Goal: Check status: Check status

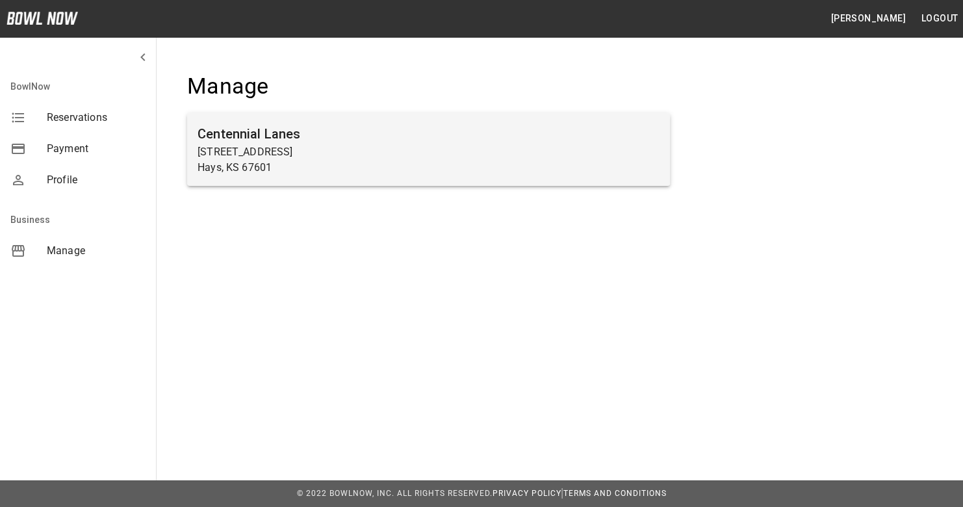
click at [481, 125] on h6 "Centennial Lanes" at bounding box center [428, 133] width 462 height 21
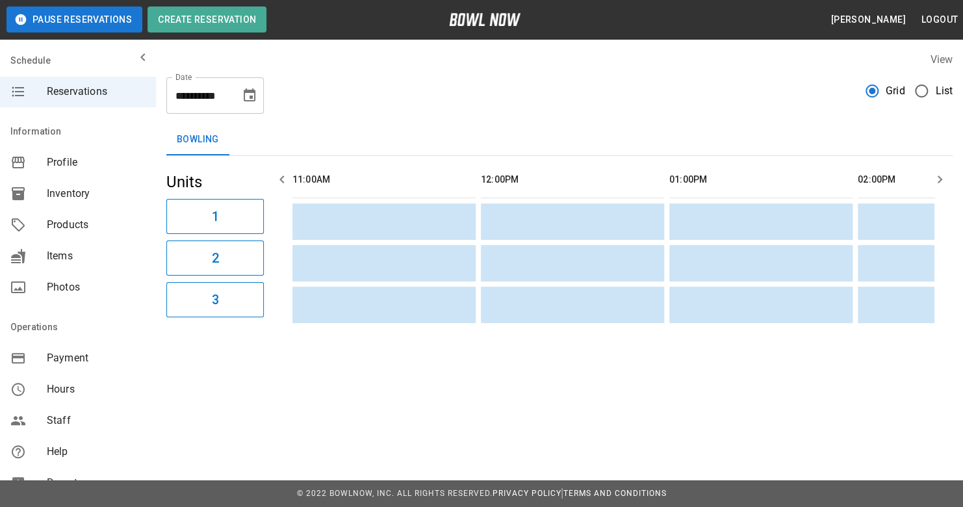
scroll to position [0, 1130]
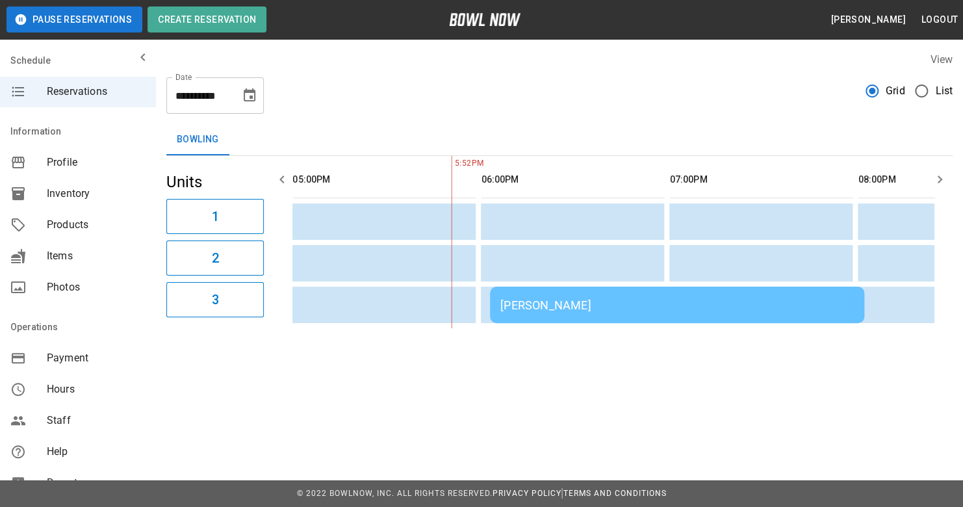
click at [650, 301] on div "[PERSON_NAME]" at bounding box center [676, 305] width 353 height 14
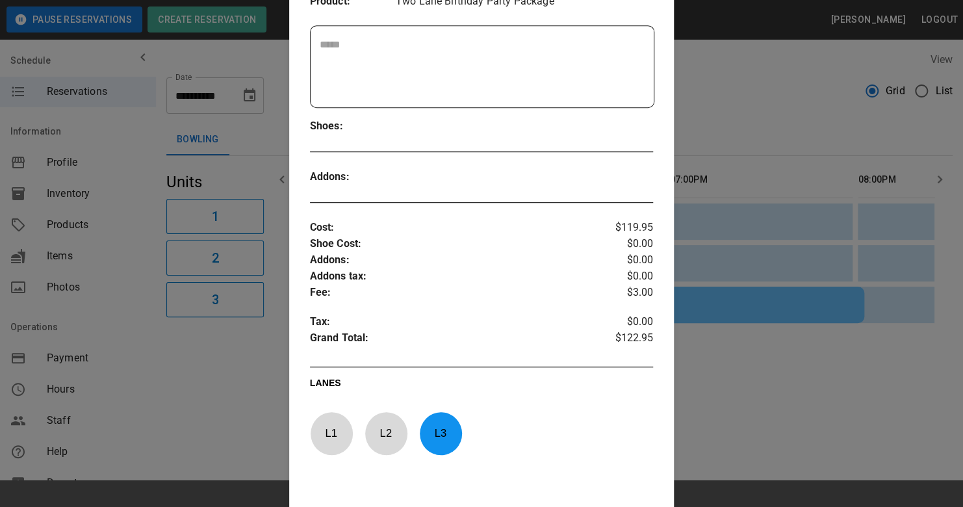
scroll to position [325, 0]
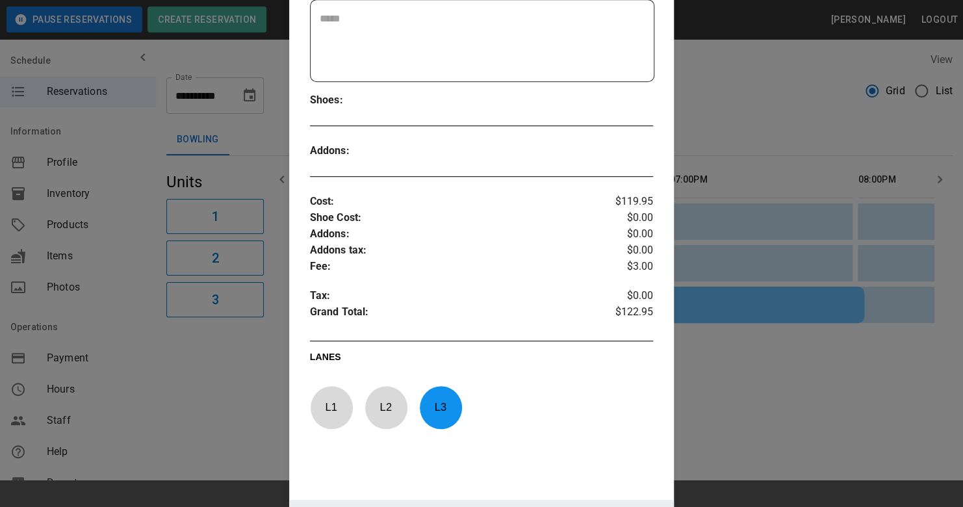
click at [747, 112] on div at bounding box center [481, 253] width 963 height 507
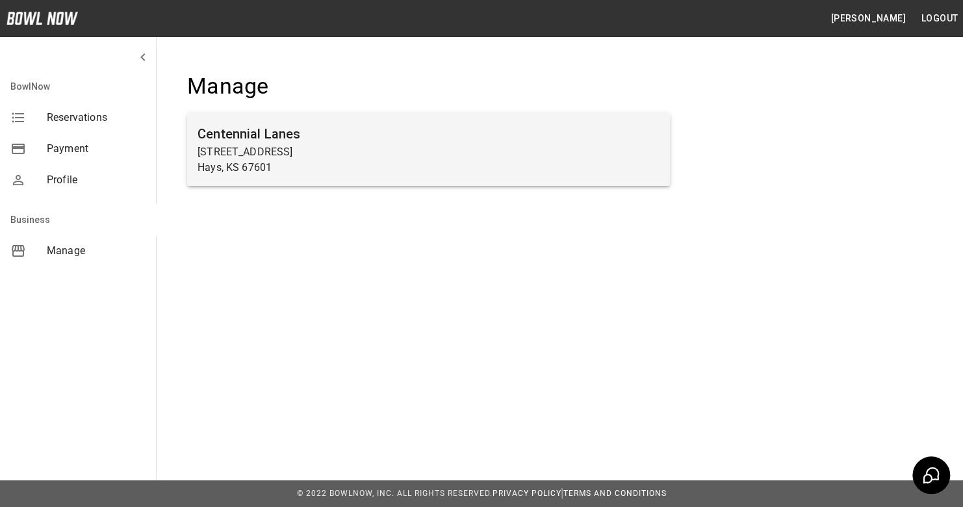
click at [231, 145] on p "[STREET_ADDRESS]" at bounding box center [428, 152] width 462 height 16
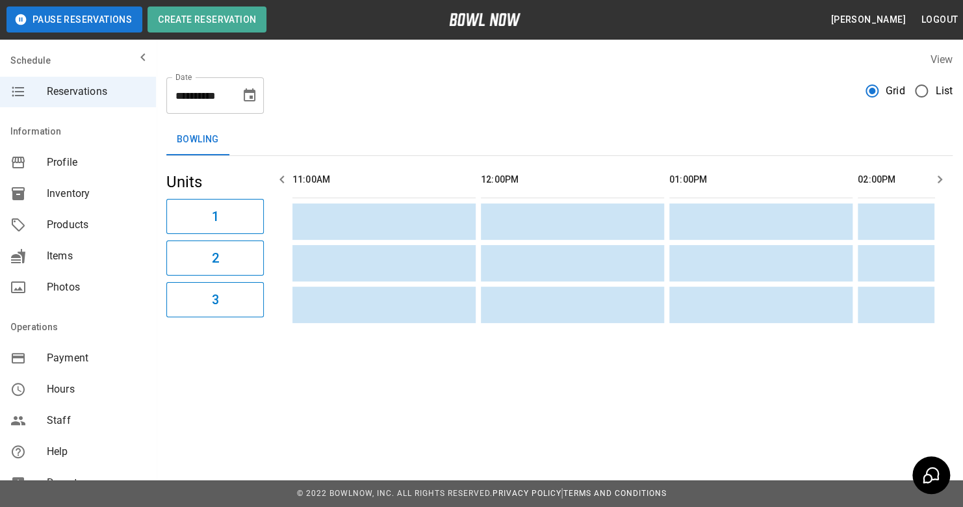
scroll to position [0, 1318]
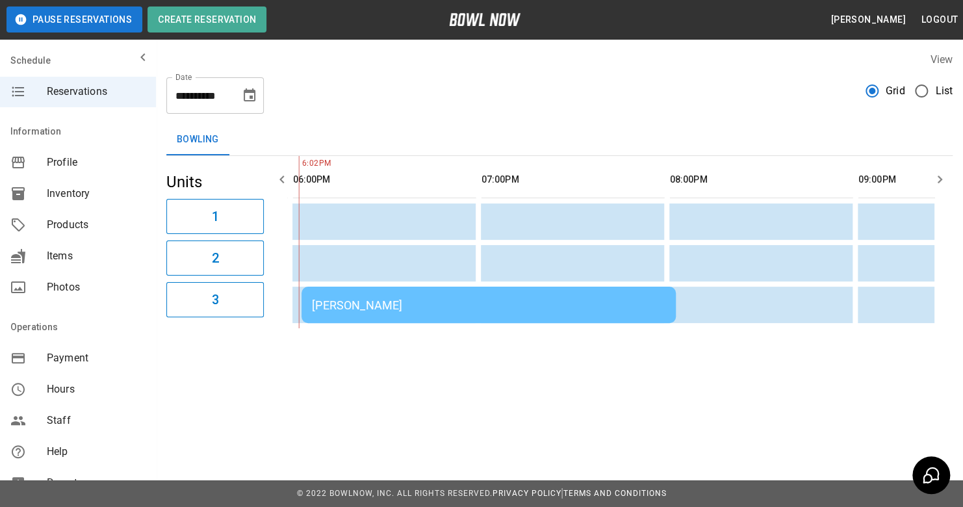
click at [383, 308] on div "[PERSON_NAME]" at bounding box center [488, 305] width 353 height 14
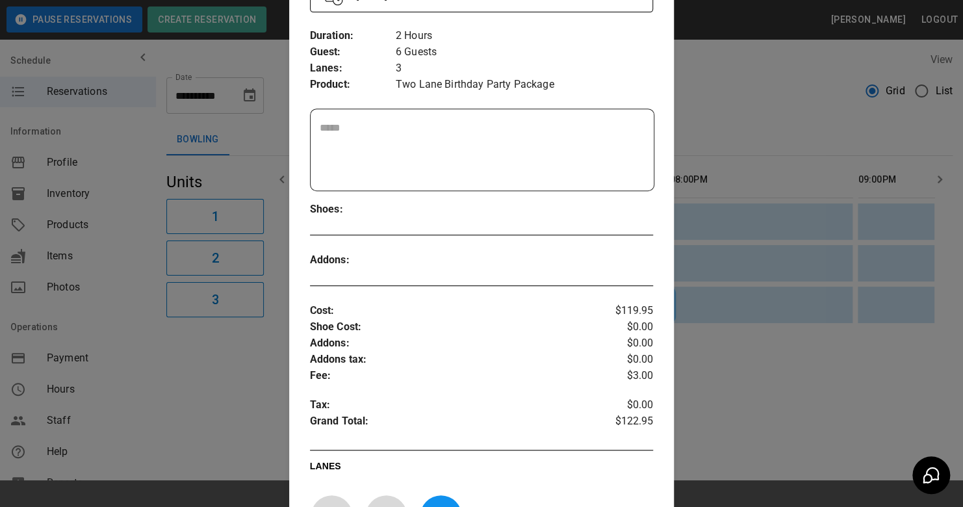
scroll to position [0, 0]
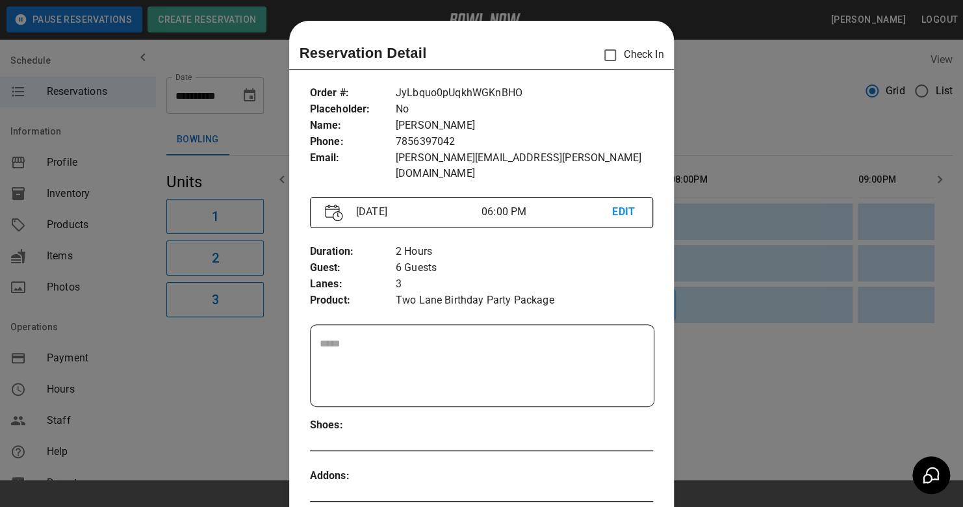
click at [790, 122] on div at bounding box center [481, 253] width 963 height 507
